Goal: Information Seeking & Learning: Find specific fact

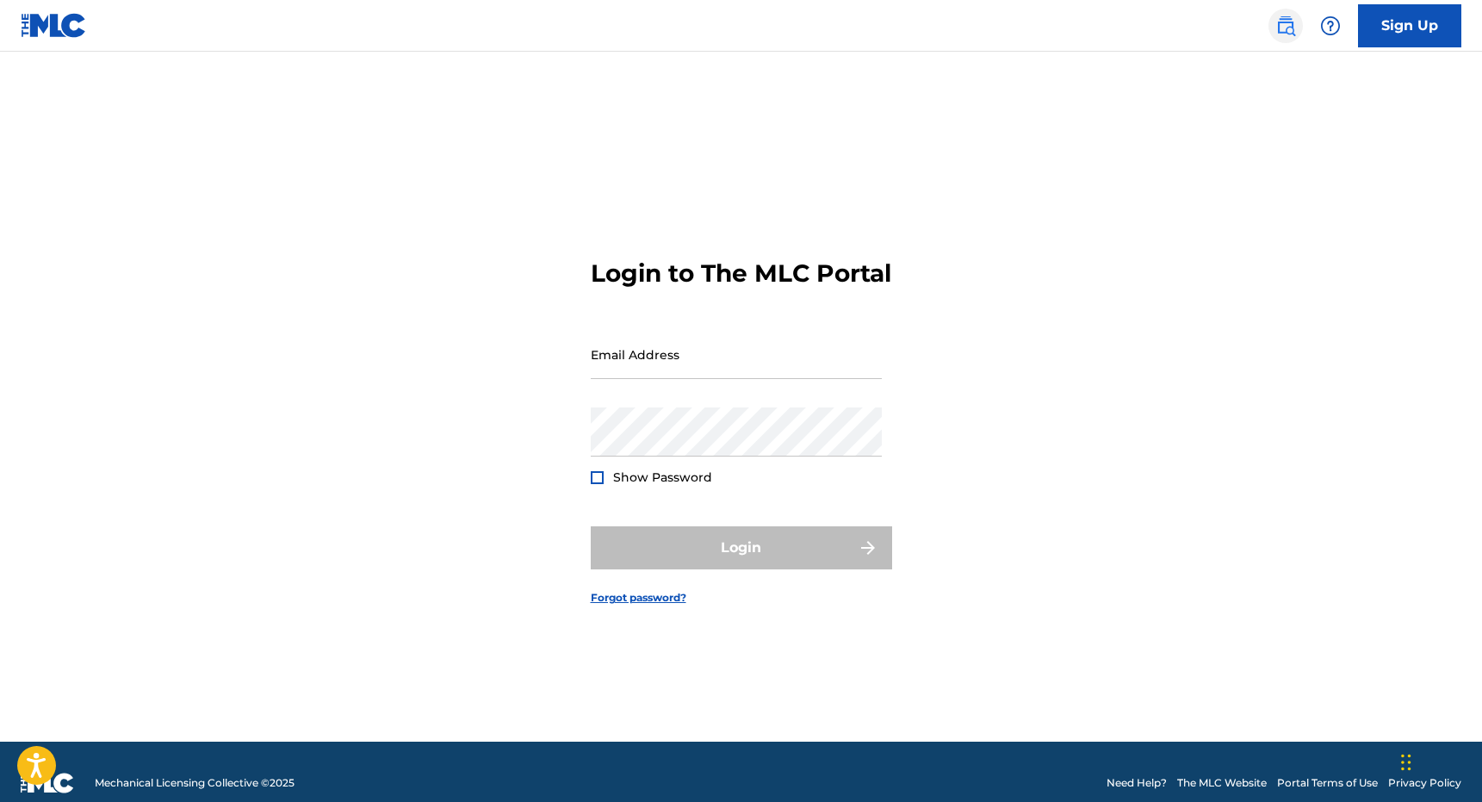
click at [1283, 20] on img at bounding box center [1286, 26] width 21 height 21
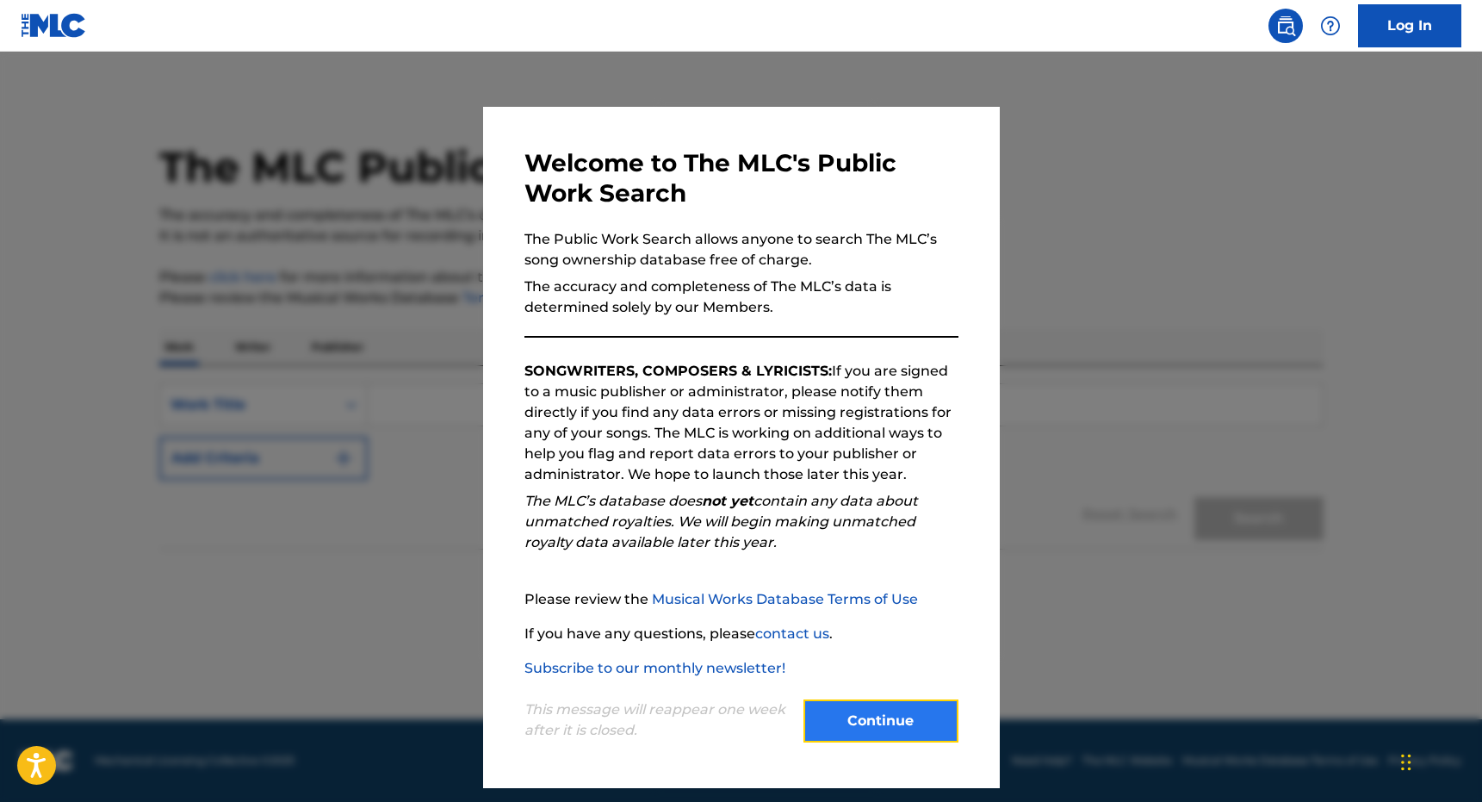
click at [852, 723] on button "Continue" at bounding box center [881, 720] width 155 height 43
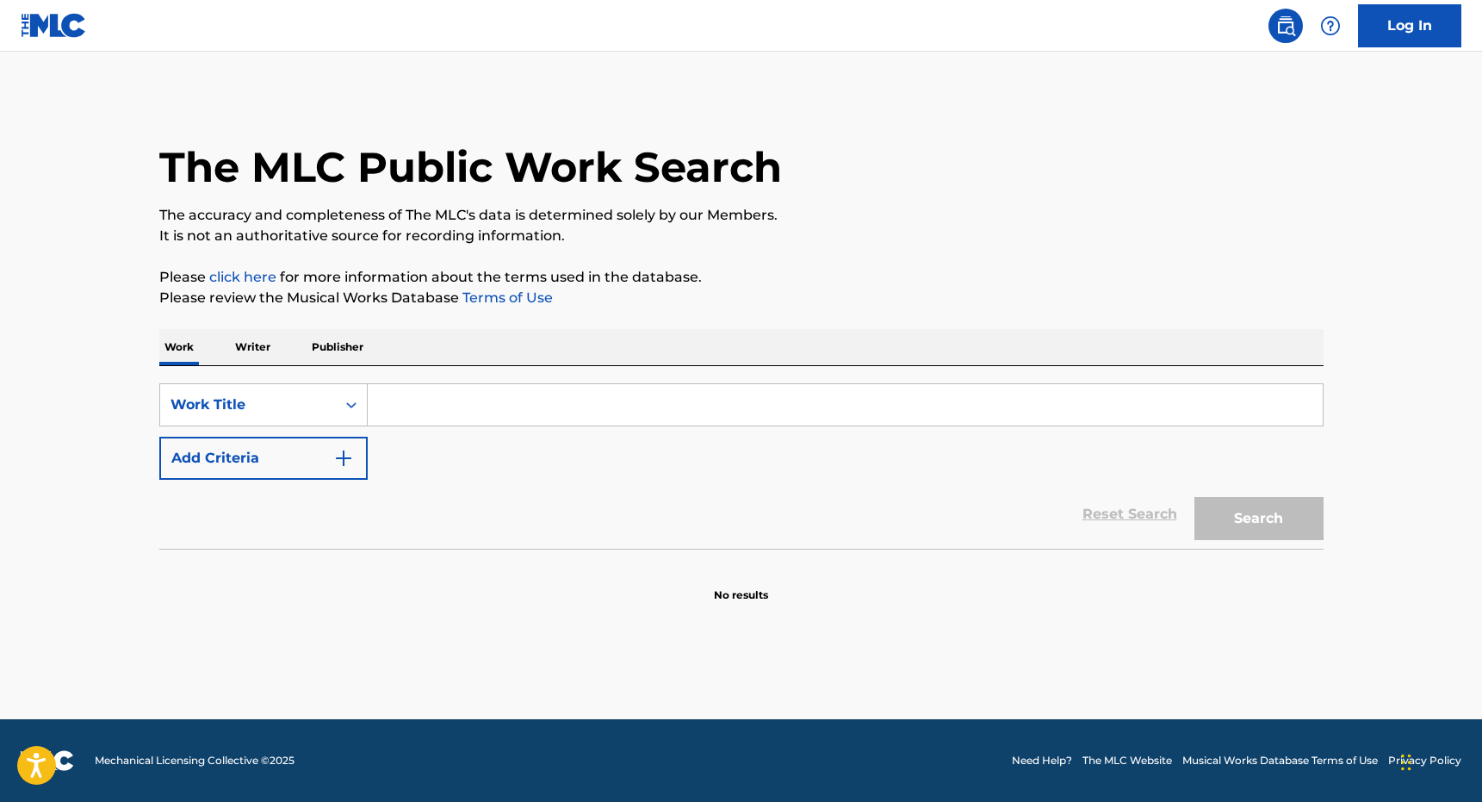
click at [533, 380] on div "SearchWithCriteriae989fb14-76c4-4c65-a7e7-5baf46698ca0 Work Title Add Criteria …" at bounding box center [741, 457] width 1164 height 183
click at [485, 402] on input "Search Form" at bounding box center [845, 404] width 955 height 41
type input "FIRE UP DI ROSES"
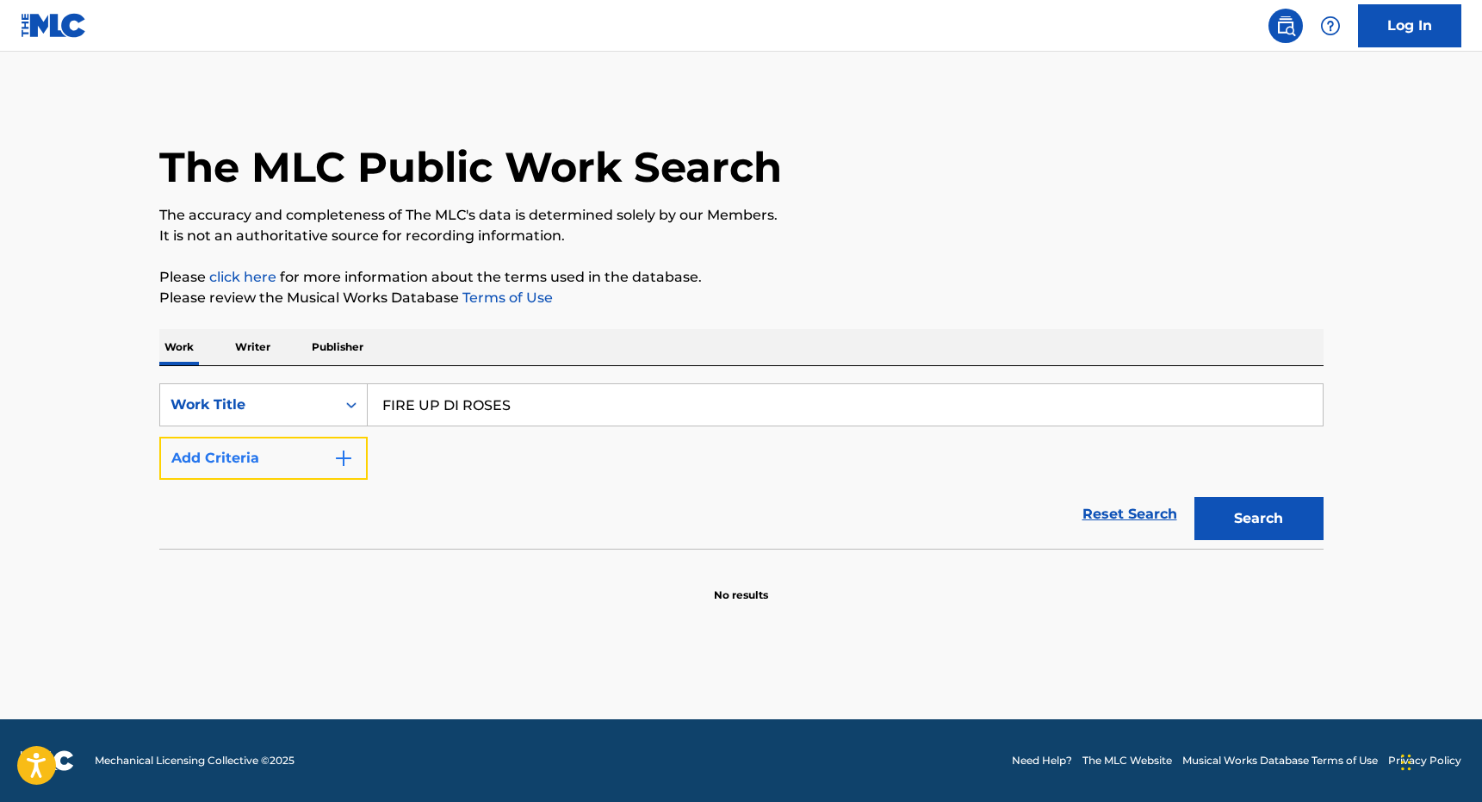
click at [252, 472] on button "Add Criteria" at bounding box center [263, 458] width 208 height 43
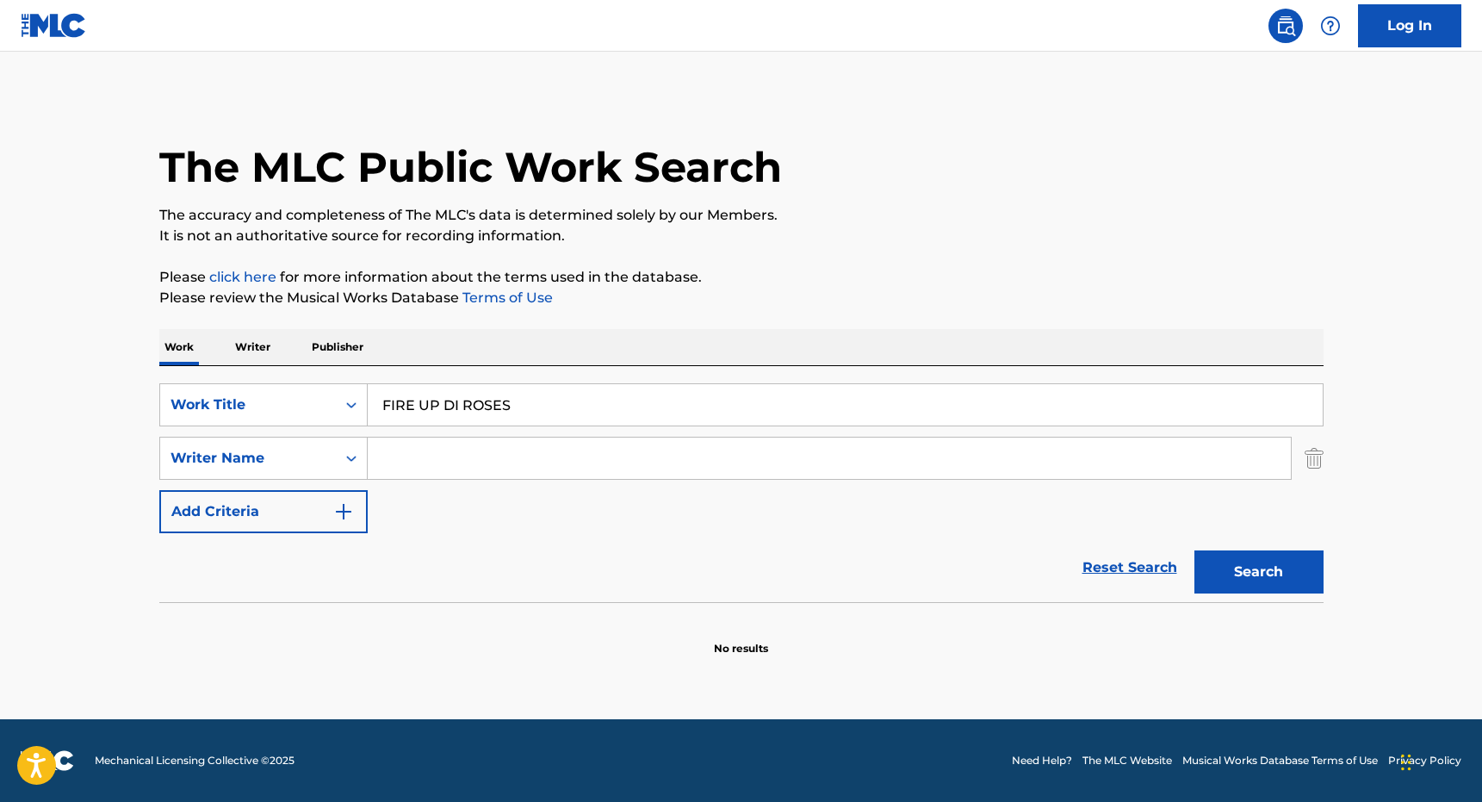
click at [471, 472] on input "Search Form" at bounding box center [829, 458] width 923 height 41
type input "VEIKOSO"
click at [1195, 550] on button "Search" at bounding box center [1259, 571] width 129 height 43
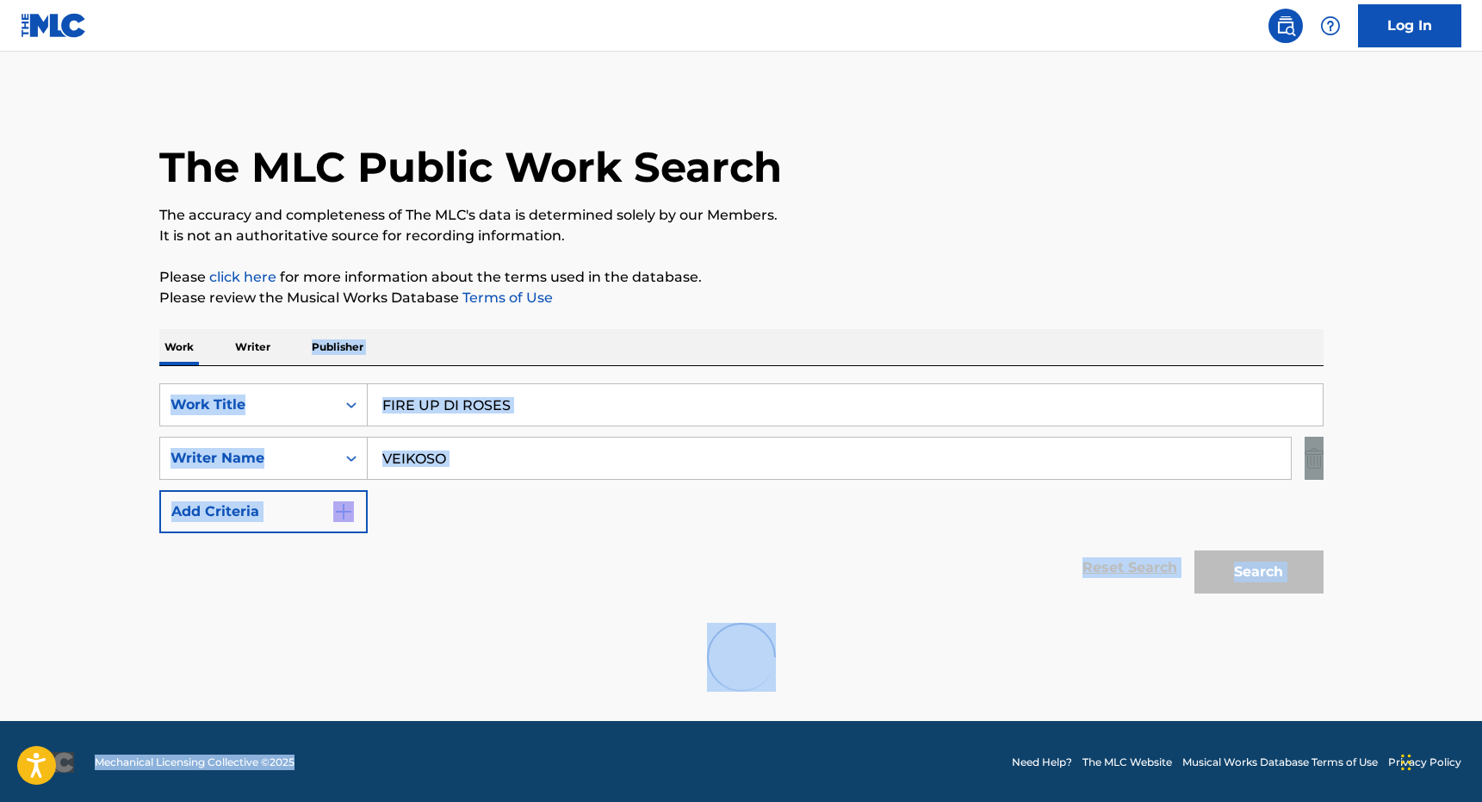
scroll to position [2, 0]
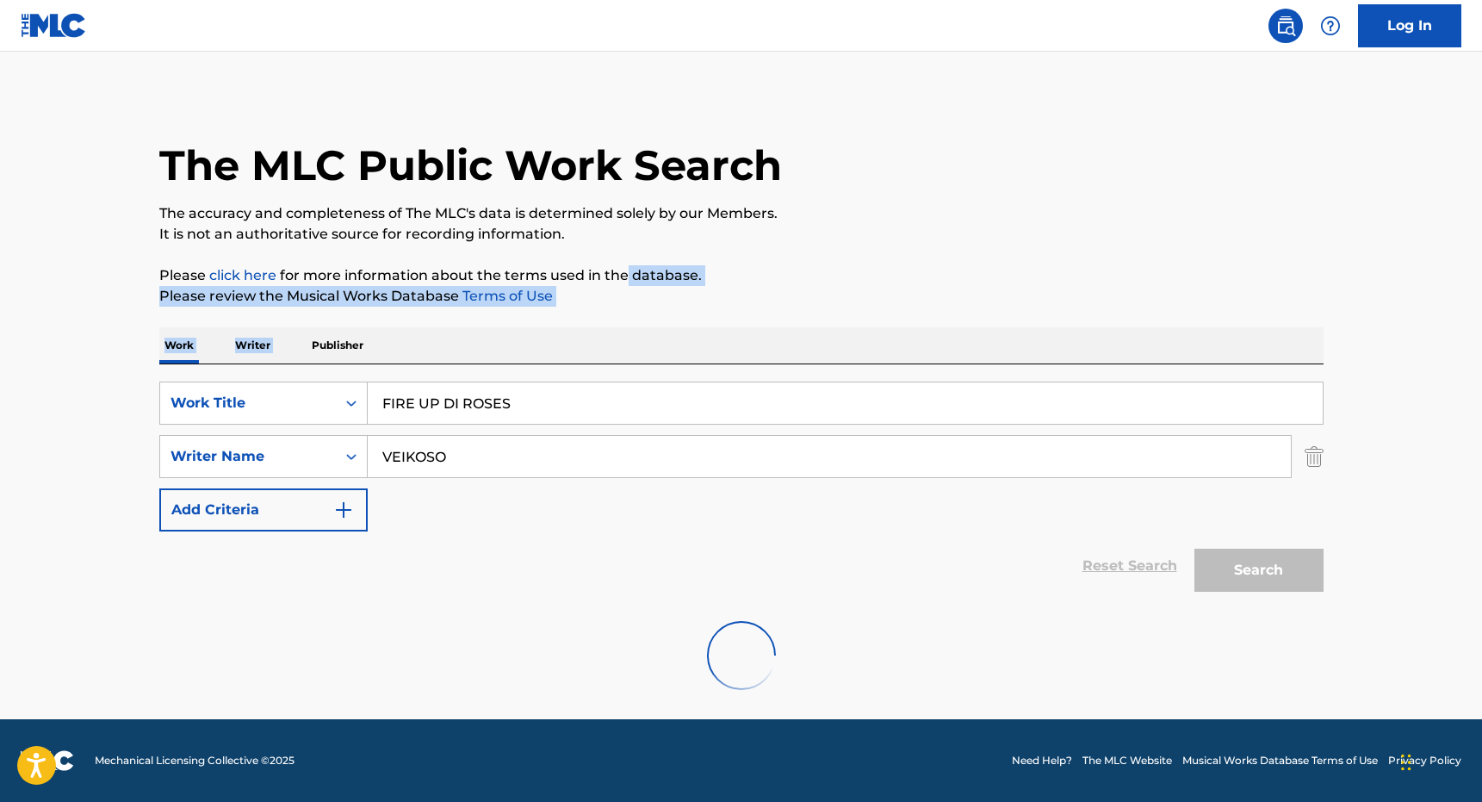
drag, startPoint x: 618, startPoint y: 324, endPoint x: 624, endPoint y: 281, distance: 43.5
click at [624, 281] on div "The MLC Public Work Search The accuracy and completeness of The MLC's data is d…" at bounding box center [742, 402] width 1206 height 618
click at [575, 194] on div "The MLC Public Work Search" at bounding box center [741, 156] width 1164 height 126
click at [613, 285] on p "Please click here for more information about the terms used in the database." at bounding box center [741, 275] width 1164 height 21
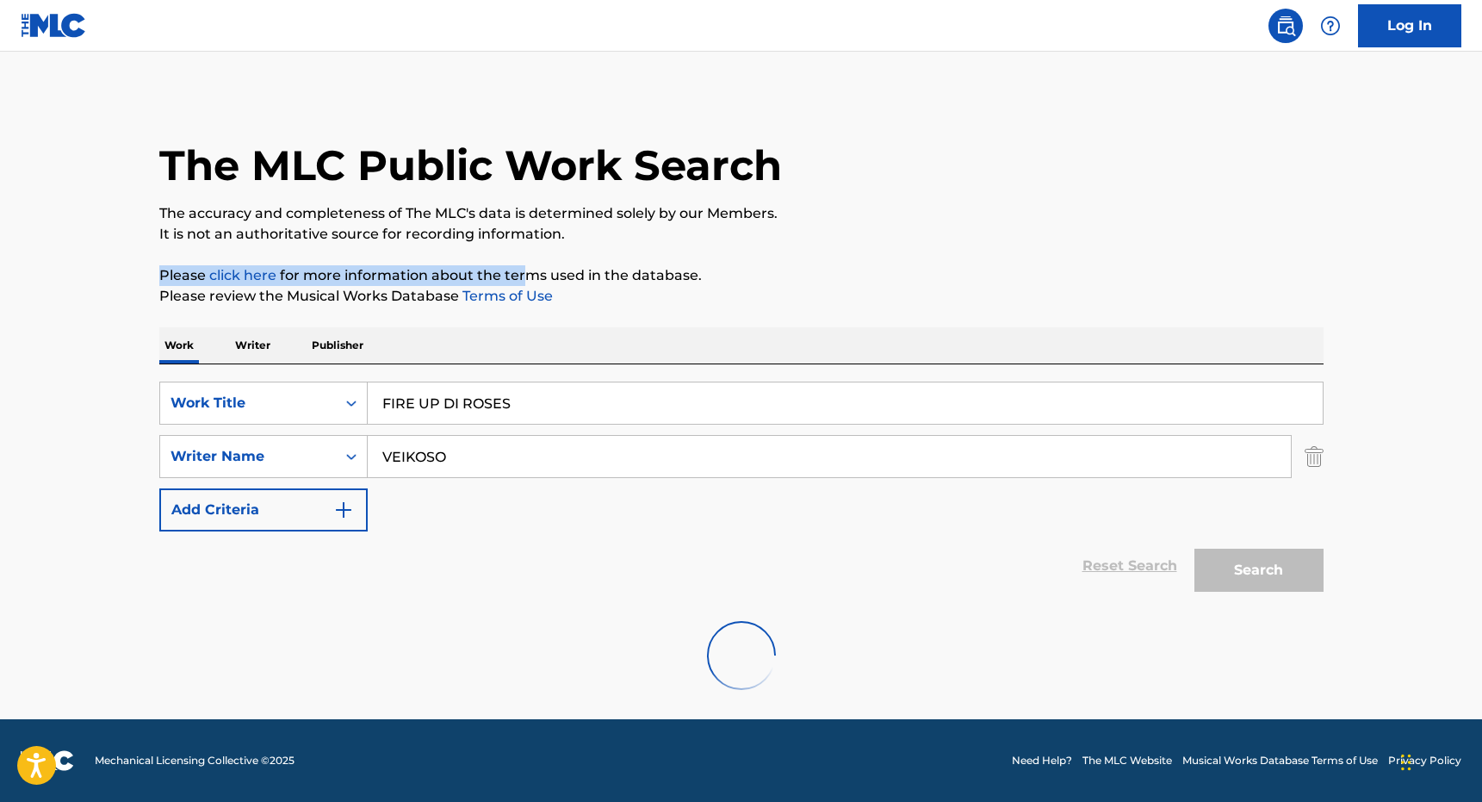
drag, startPoint x: 572, startPoint y: 295, endPoint x: 526, endPoint y: 266, distance: 54.2
click at [526, 265] on div "The MLC Public Work Search The accuracy and completeness of The MLC's data is d…" at bounding box center [742, 402] width 1206 height 618
click at [526, 266] on p "Please click here for more information about the terms used in the database." at bounding box center [741, 275] width 1164 height 21
click at [329, 357] on p "Publisher" at bounding box center [338, 345] width 62 height 36
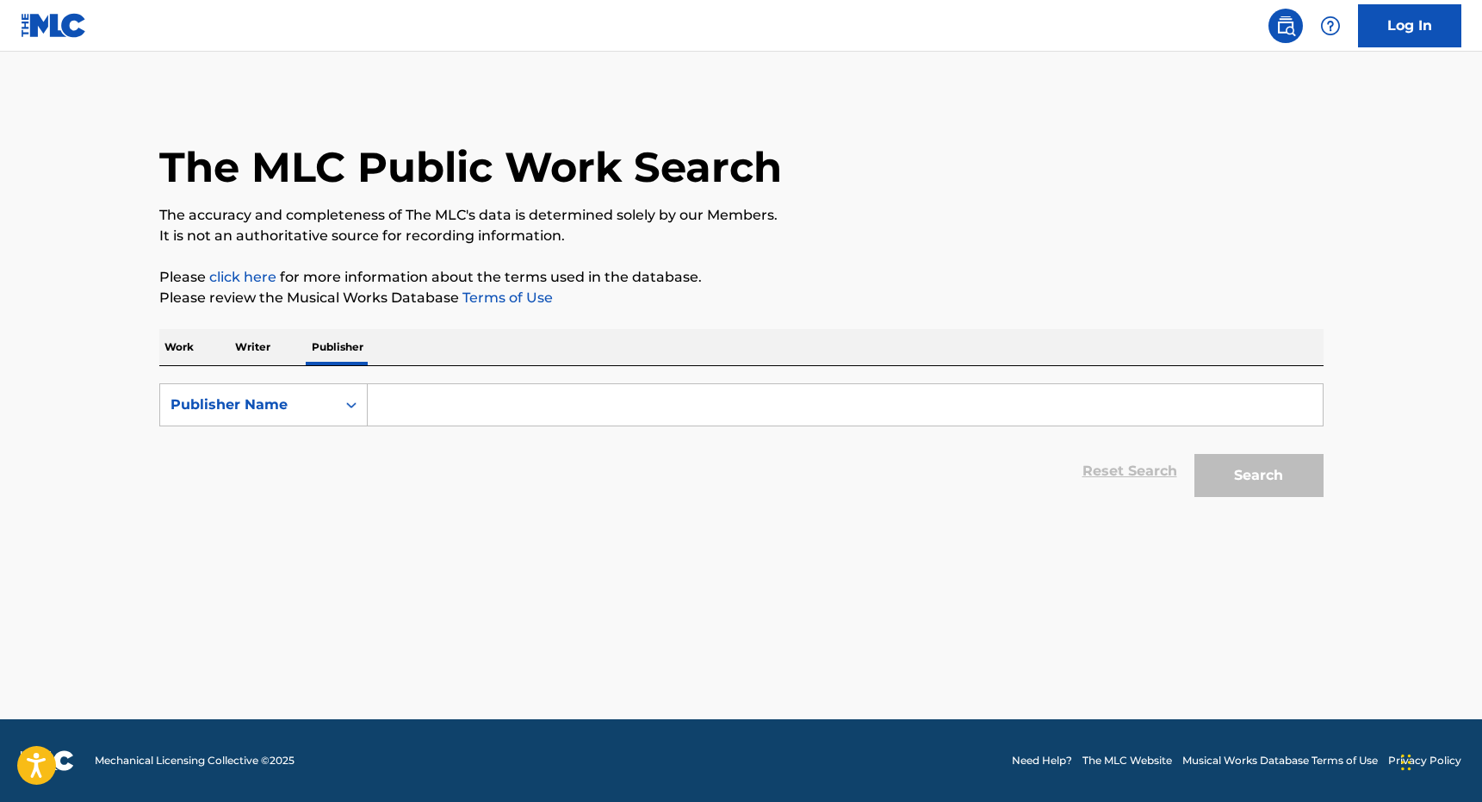
click at [388, 405] on input "Search Form" at bounding box center [845, 404] width 955 height 41
type input "precise digital limited"
click at [1195, 454] on button "Search" at bounding box center [1259, 475] width 129 height 43
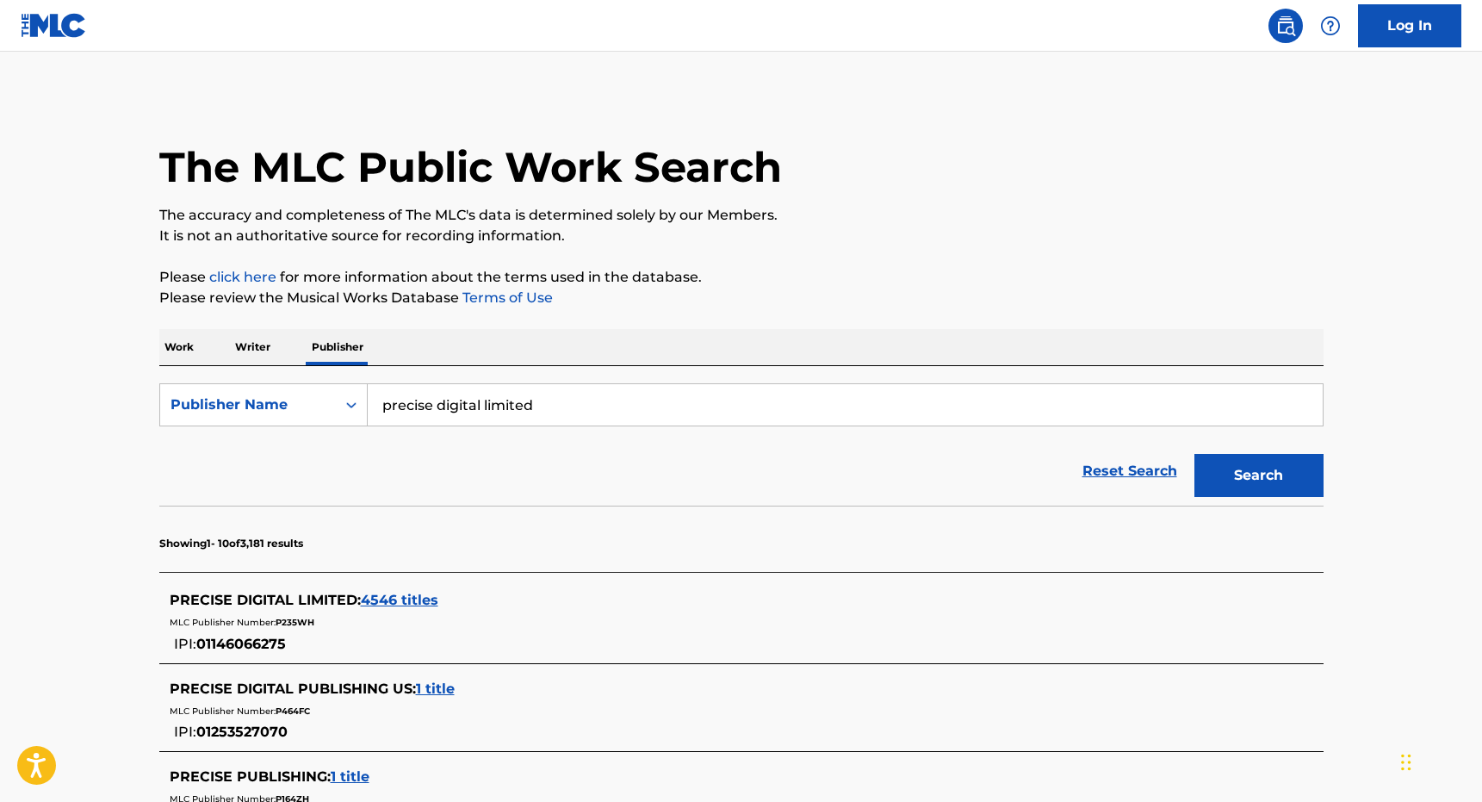
click at [428, 594] on span "4546 titles" at bounding box center [400, 600] width 78 height 16
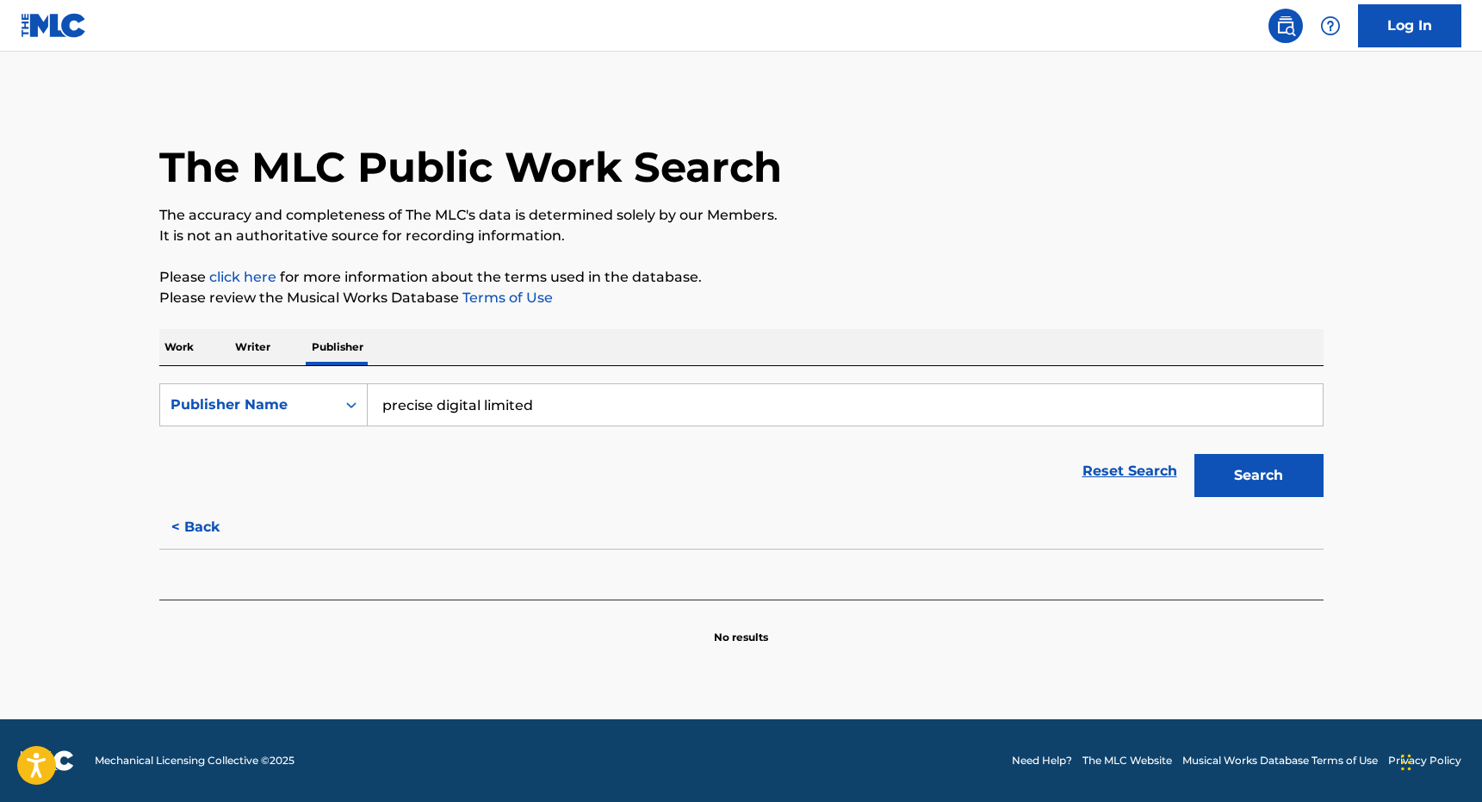
click at [185, 356] on p "Work" at bounding box center [179, 347] width 40 height 36
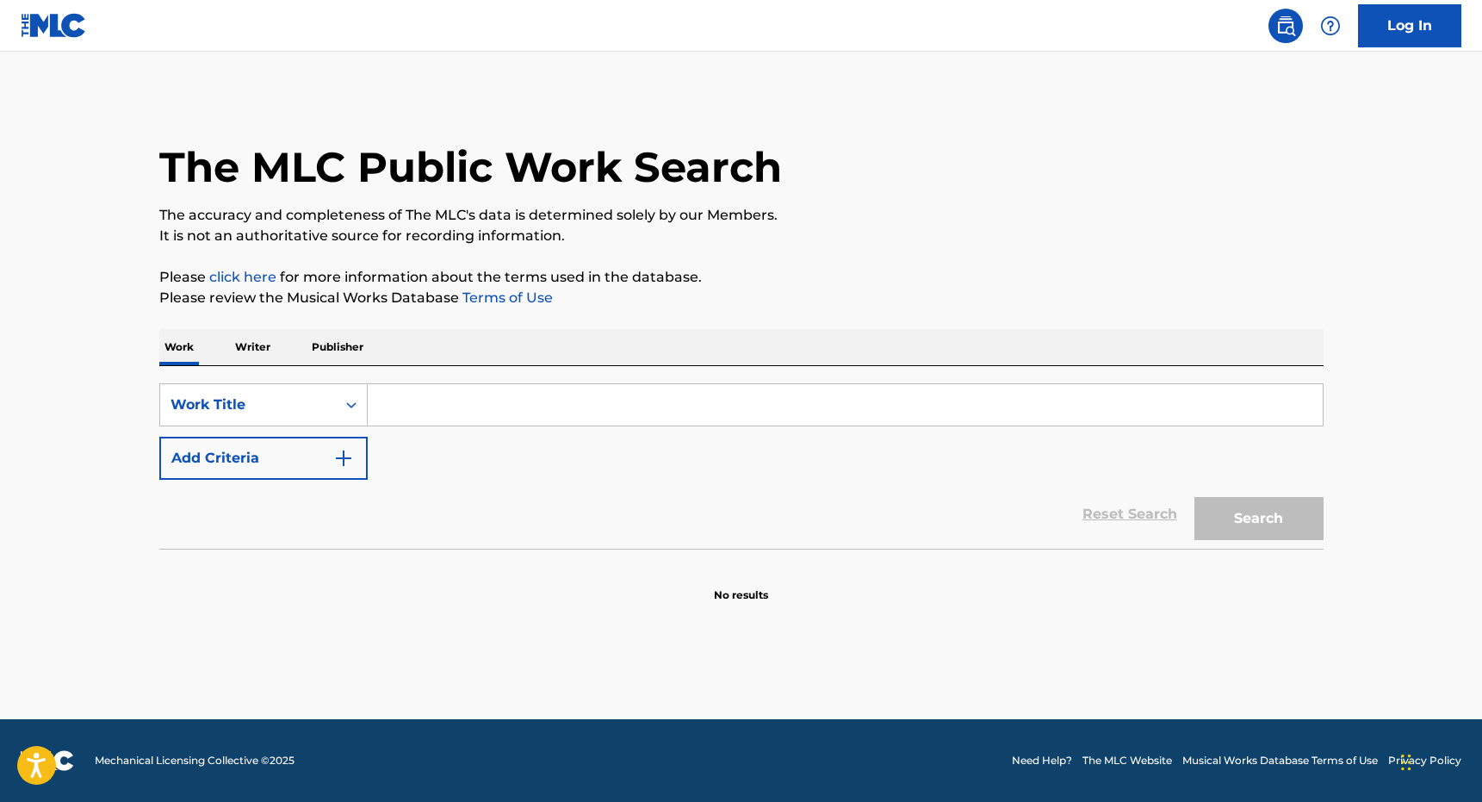
click at [897, 280] on p "Please click here for more information about the terms used in the database." at bounding box center [741, 277] width 1164 height 21
